Goal: Information Seeking & Learning: Learn about a topic

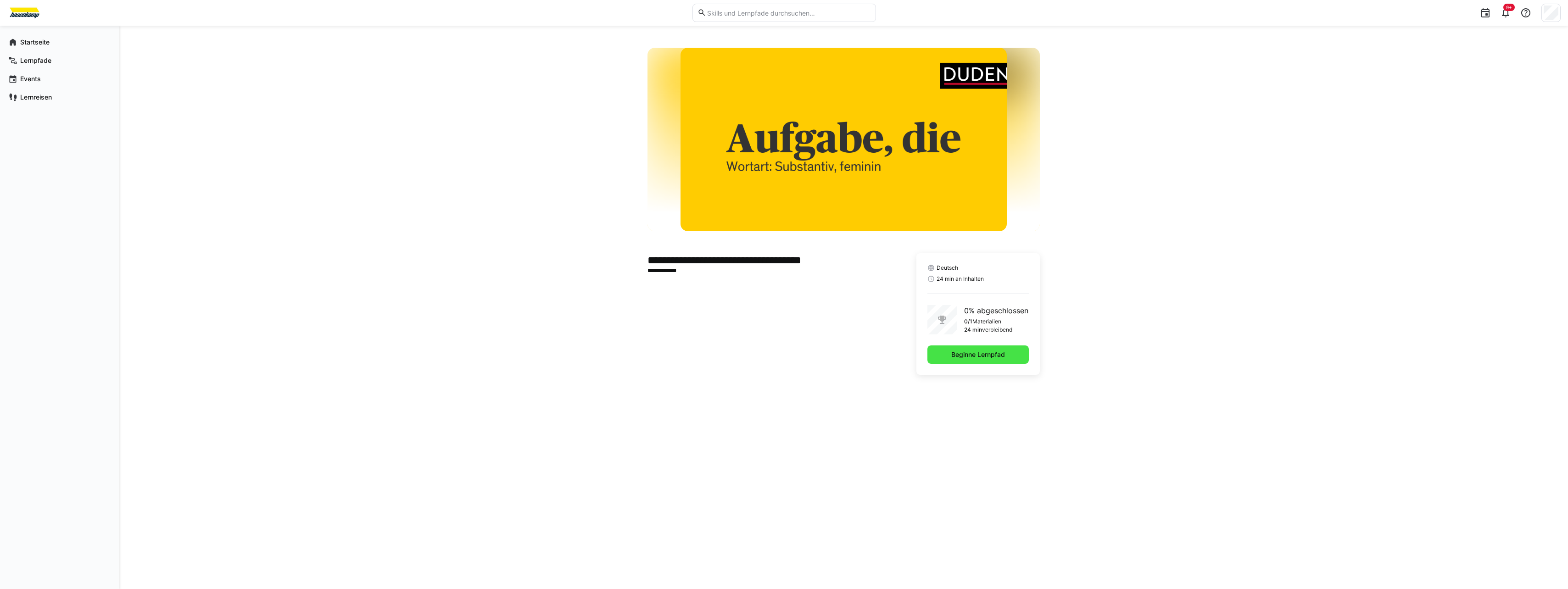
click at [962, 355] on span "Beginne Lernpfad" at bounding box center [978, 354] width 57 height 9
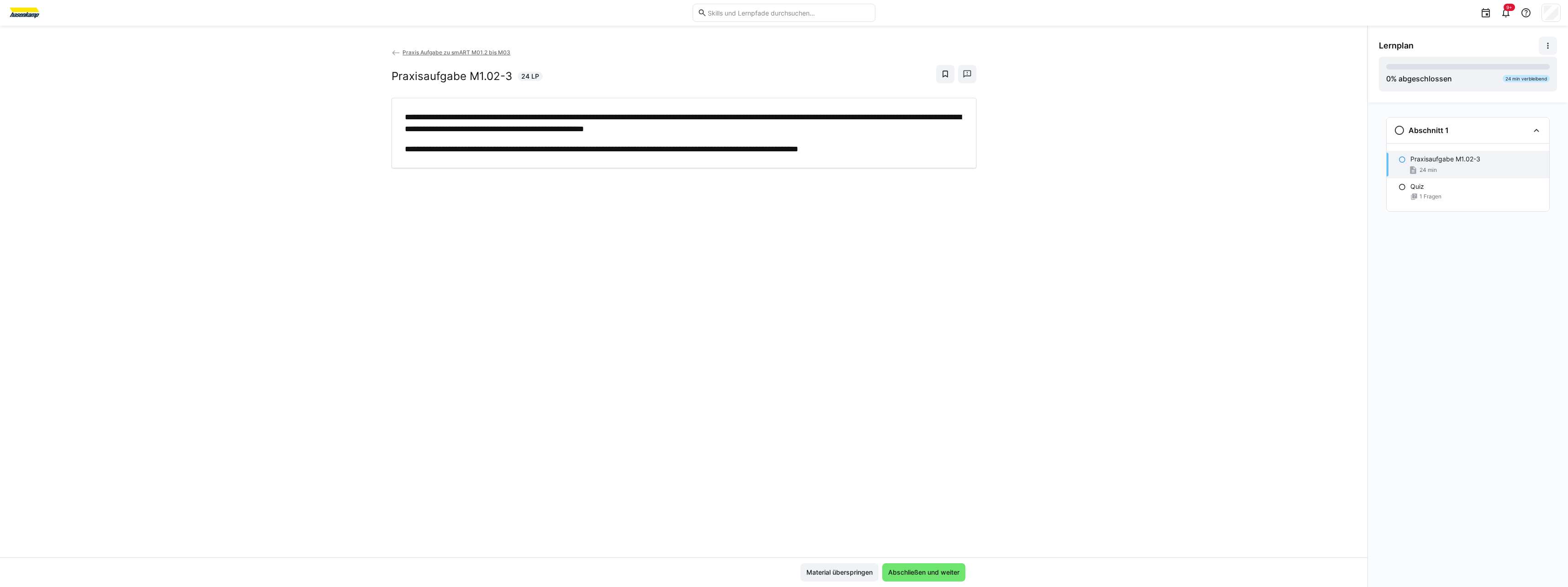
click at [1551, 43] on eds-icon at bounding box center [1548, 46] width 9 height 9
click at [1544, 63] on span "Details ansehen" at bounding box center [1526, 70] width 62 height 19
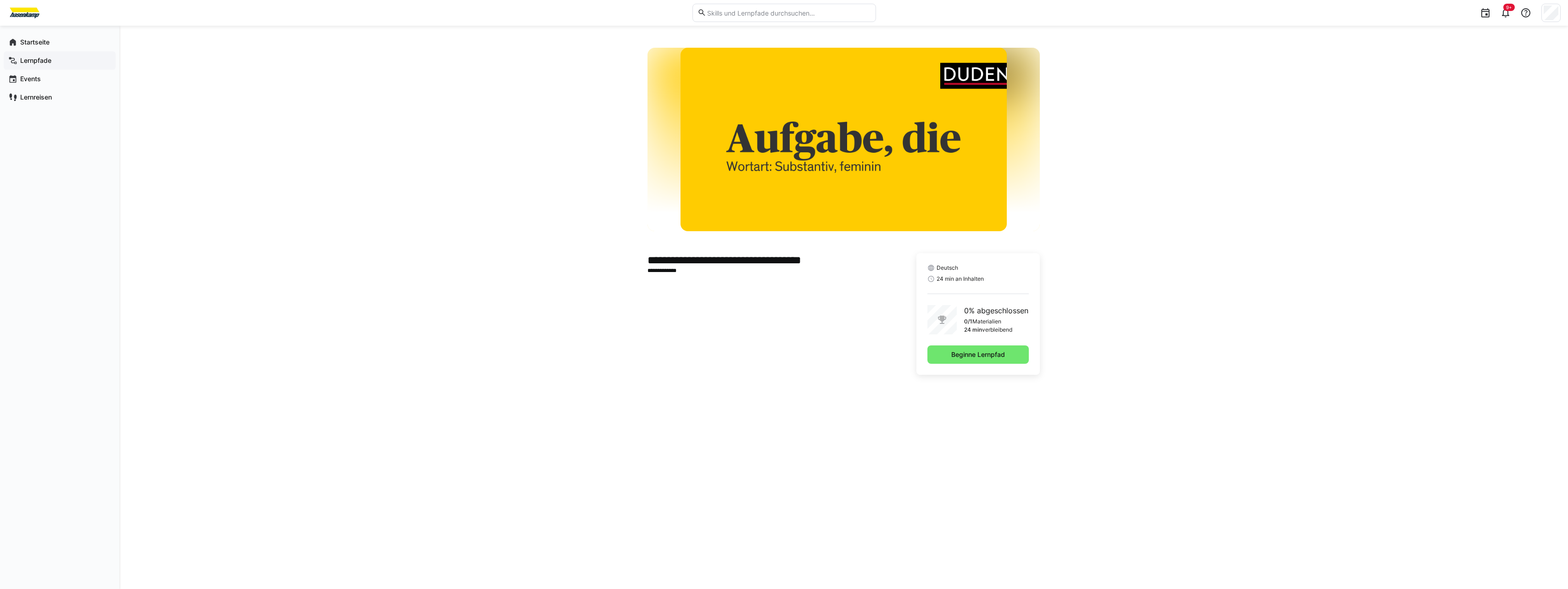
click at [0, 0] on app-navigation-label "Lernpfade" at bounding box center [0, 0] width 0 height 0
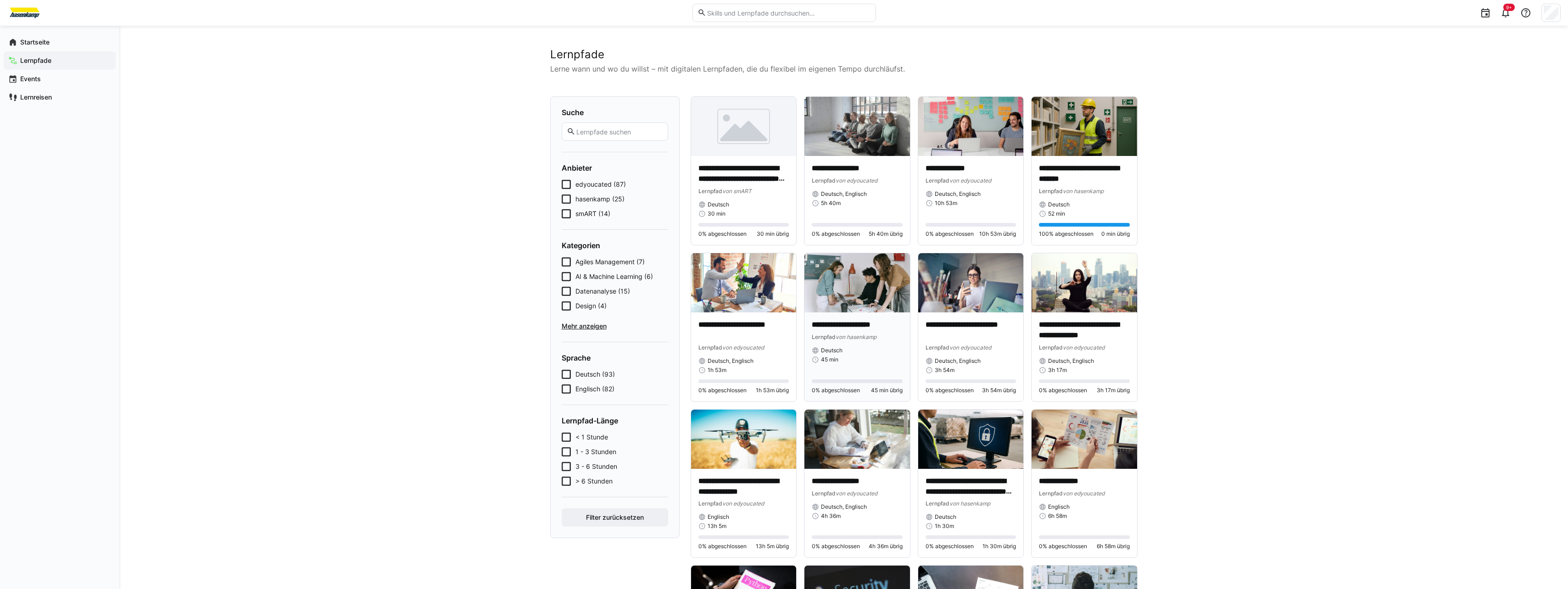
click at [841, 279] on img at bounding box center [856, 283] width 105 height 59
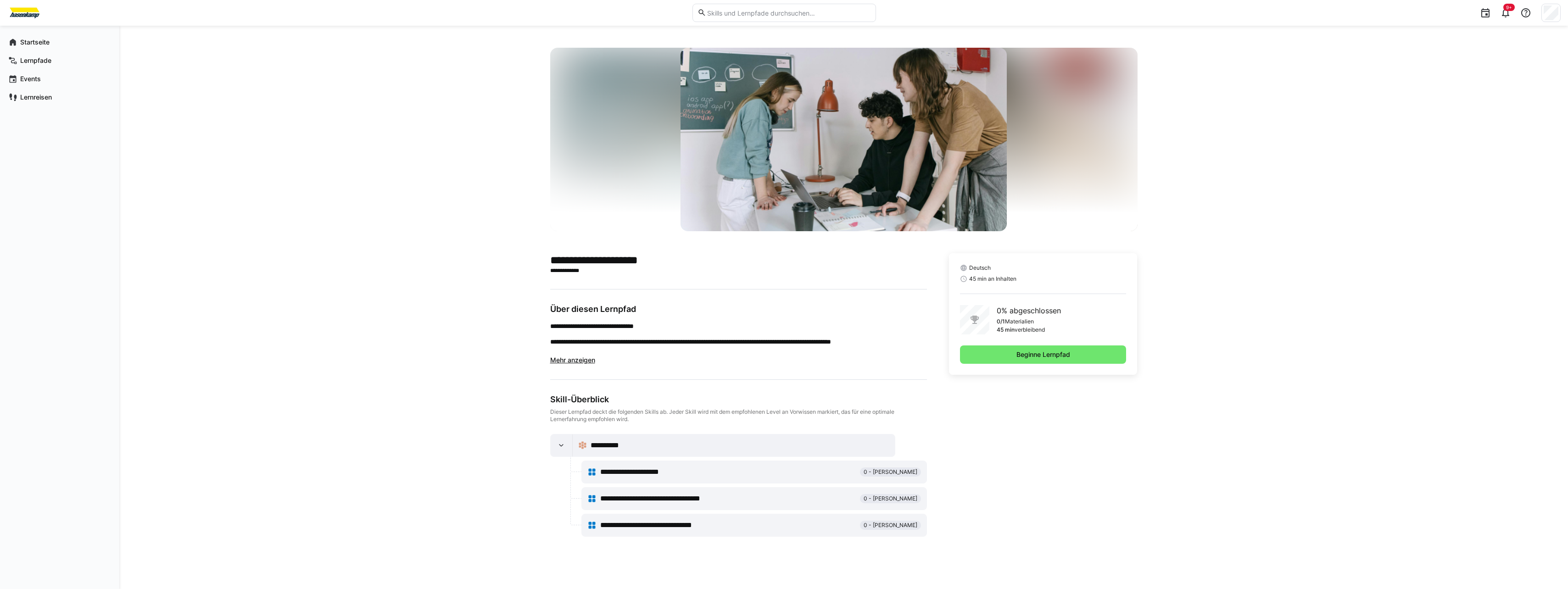
click at [678, 526] on span "**********" at bounding box center [657, 525] width 116 height 11
click at [1090, 348] on span "Beginne Lernpfad" at bounding box center [1042, 354] width 167 height 19
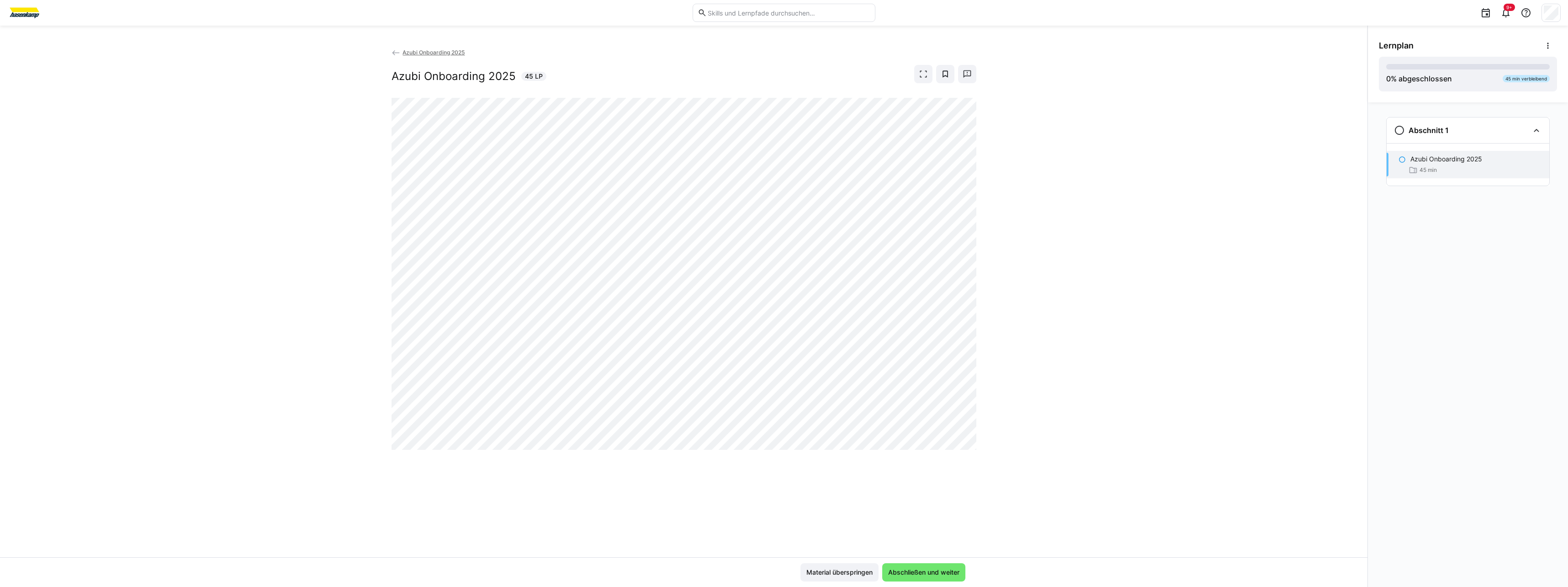
click at [847, 481] on div "Azubi Onboarding 2025 Azubi Onboarding 2025 45 LP" at bounding box center [684, 302] width 1367 height 510
